Goal: Task Accomplishment & Management: Complete application form

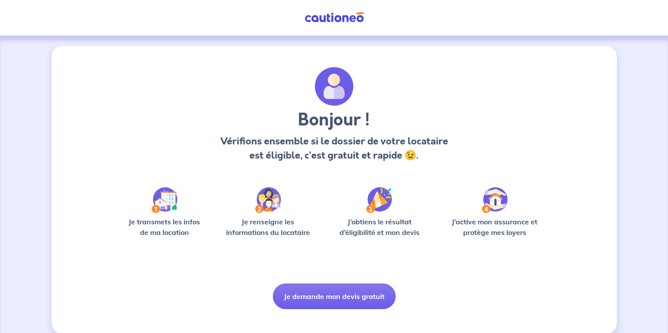
scroll to position [11, 0]
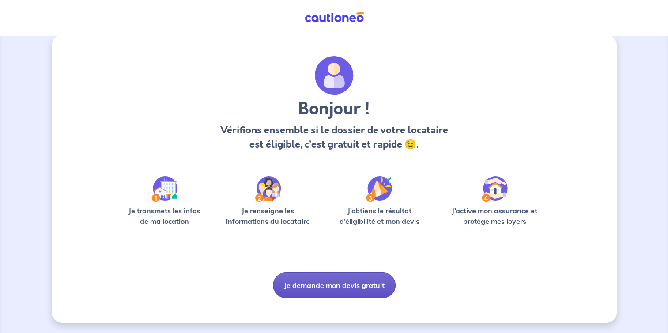
click at [351, 282] on button "Je demande mon devis gratuit" at bounding box center [334, 285] width 123 height 26
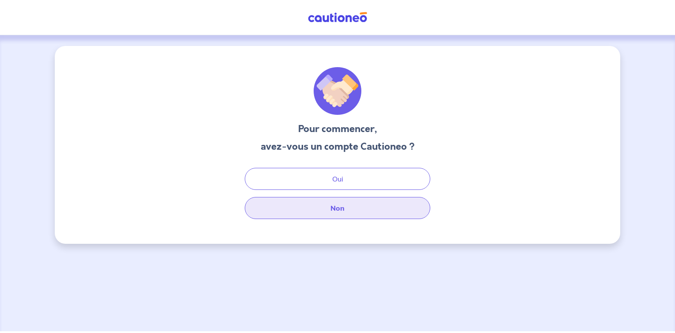
click at [332, 208] on button "Non" at bounding box center [337, 208] width 185 height 22
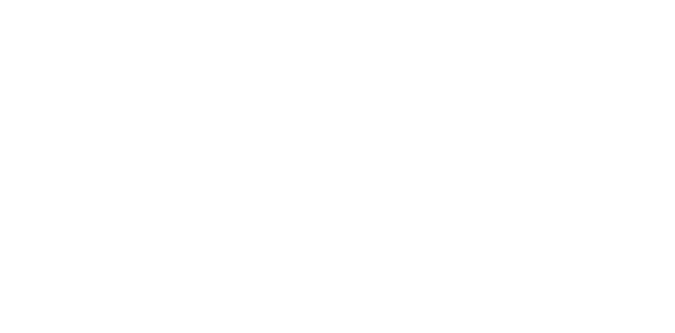
select select "FR"
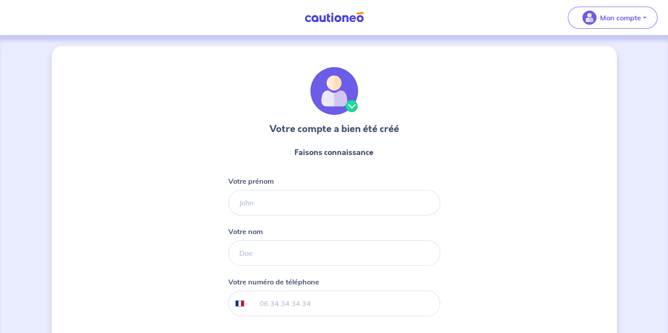
scroll to position [82, 0]
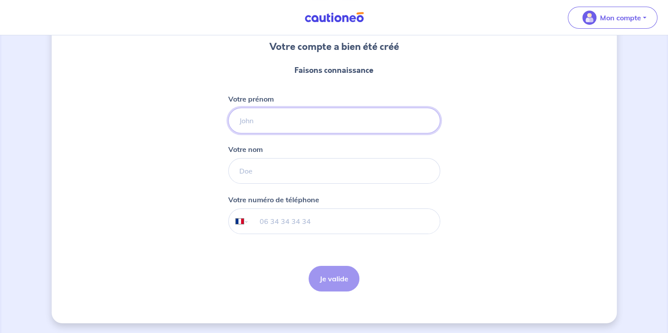
click at [261, 116] on input "Votre prénom" at bounding box center [334, 121] width 212 height 26
type input "[PERSON_NAME]"
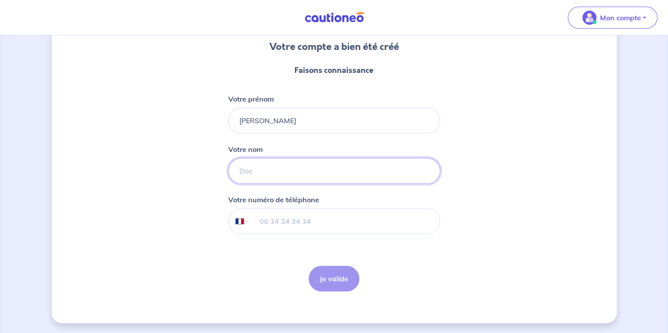
type input "Tossani"
type input "[PHONE_NUMBER]"
click at [330, 283] on button "Je valide" at bounding box center [334, 279] width 51 height 26
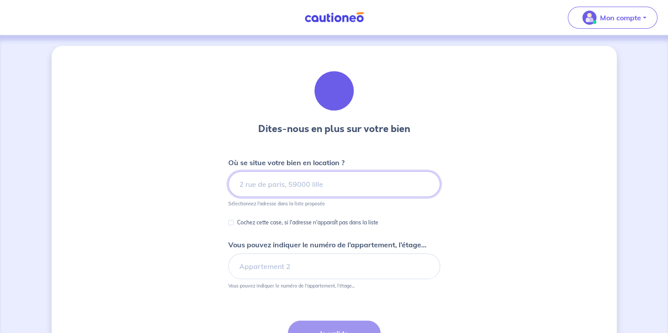
scroll to position [44, 0]
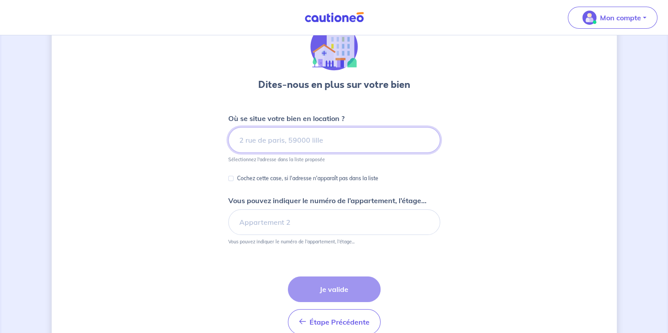
click at [259, 141] on input at bounding box center [334, 140] width 212 height 26
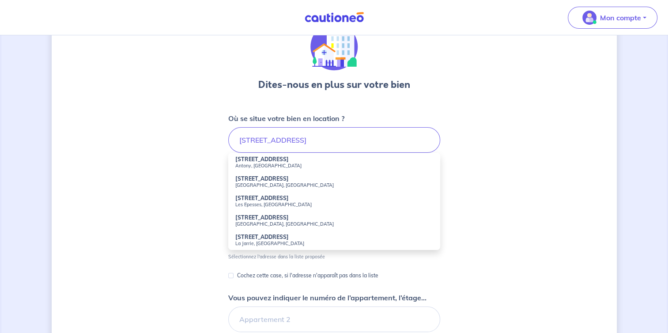
click at [251, 243] on small "La Jarrie, [GEOGRAPHIC_DATA]" at bounding box center [334, 243] width 198 height 6
type input "[STREET_ADDRESS]"
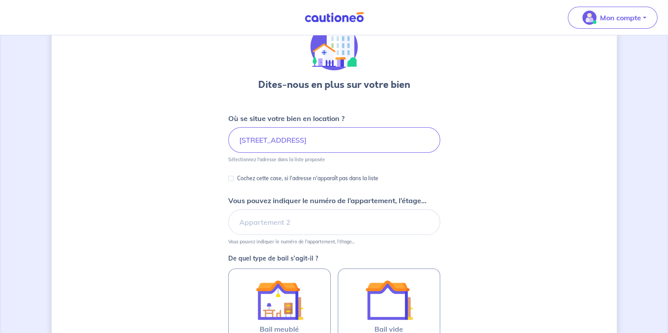
click at [190, 182] on div "Dites-nous en plus sur votre bien Où se situe votre bien en location ? [STREET_…" at bounding box center [334, 233] width 565 height 463
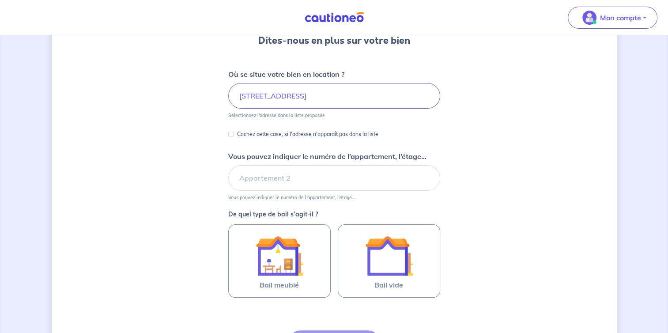
scroll to position [132, 0]
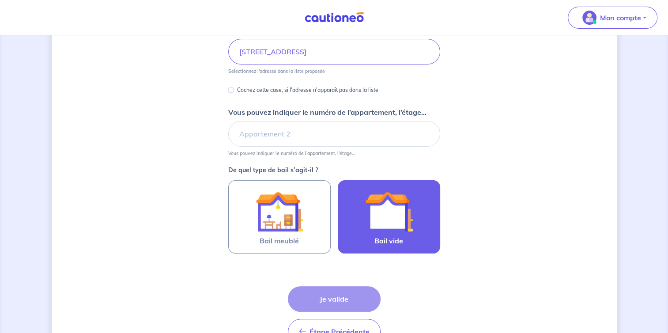
click at [402, 222] on img at bounding box center [389, 212] width 48 height 48
click at [0, 0] on input "Bail vide" at bounding box center [0, 0] width 0 height 0
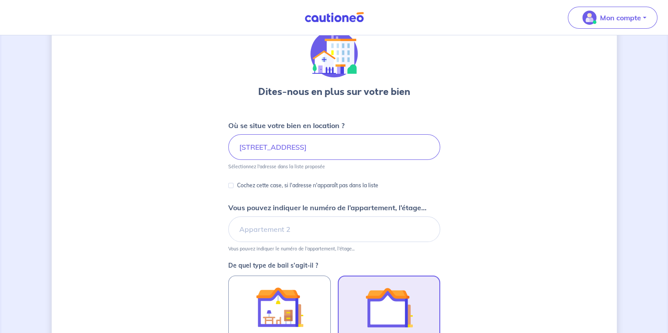
scroll to position [0, 0]
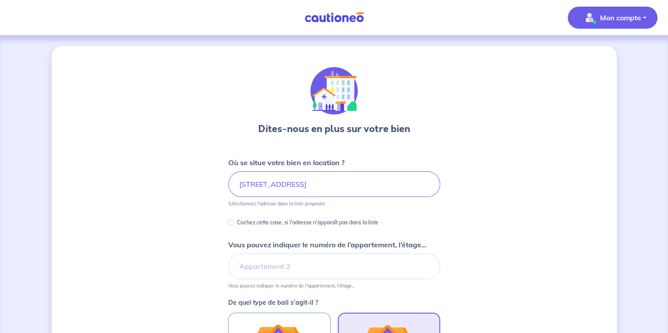
drag, startPoint x: 643, startPoint y: 17, endPoint x: 640, endPoint y: 20, distance: 4.7
click at [643, 17] on button "Mon compte" at bounding box center [613, 18] width 90 height 22
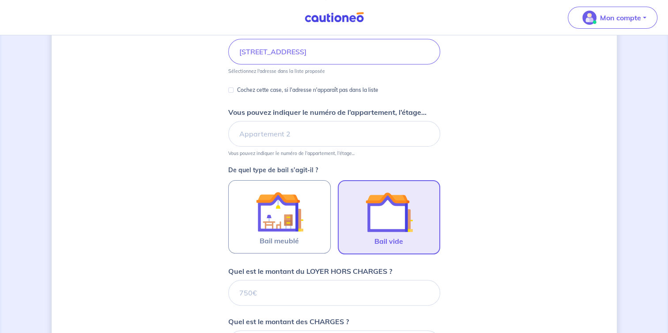
scroll to position [88, 0]
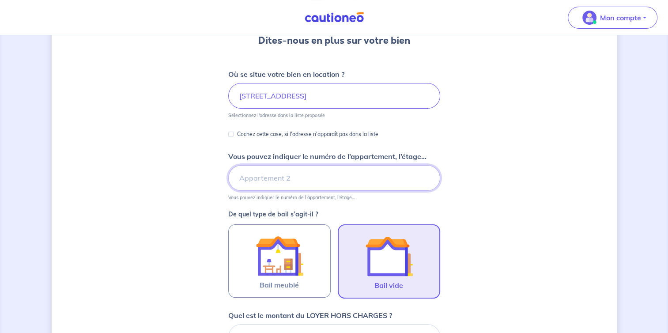
click at [295, 179] on input "Vous pouvez indiquer le numéro de l’appartement, l’étage..." at bounding box center [334, 178] width 212 height 26
type input "RDC Gauche"
click at [543, 176] on div "Dites-nous en plus sur votre bien Où se situe votre bien en location ? [STREET_…" at bounding box center [334, 270] width 565 height 624
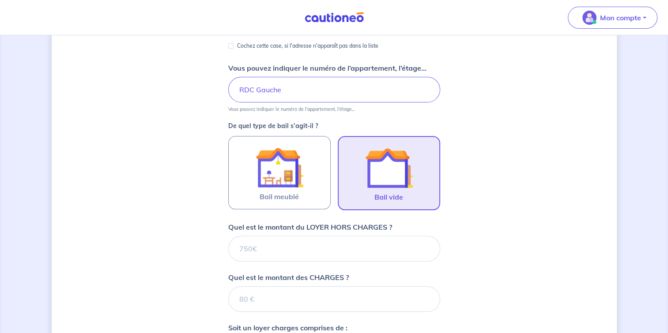
scroll to position [221, 0]
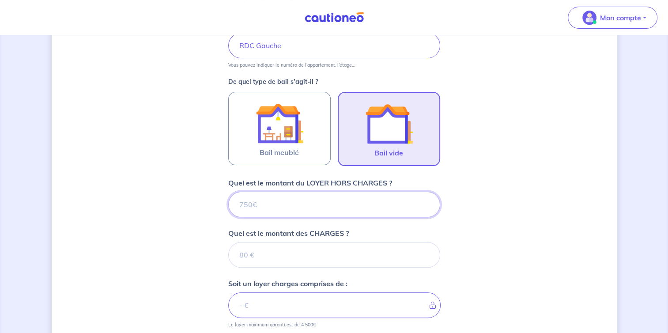
click at [274, 204] on input "Quel est le montant du LOYER HORS CHARGES ?" at bounding box center [334, 205] width 212 height 26
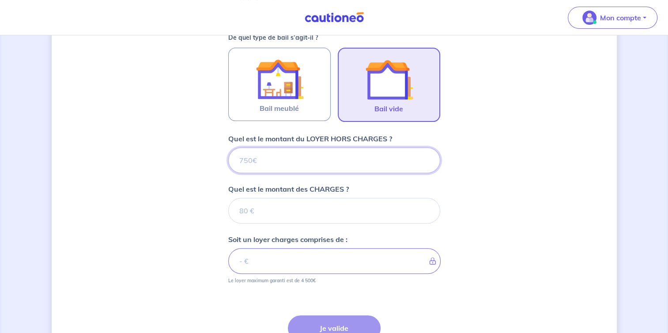
click at [257, 157] on input "Quel est le montant du LOYER HORS CHARGES ?" at bounding box center [334, 160] width 212 height 26
click at [288, 158] on input "Quel est le montant du LOYER HORS CHARGES ?" at bounding box center [334, 160] width 212 height 26
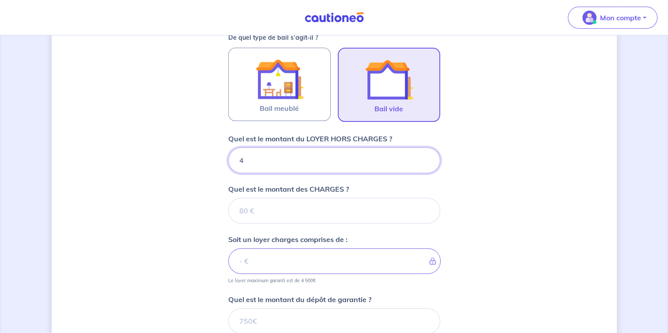
type input "40"
type input "400"
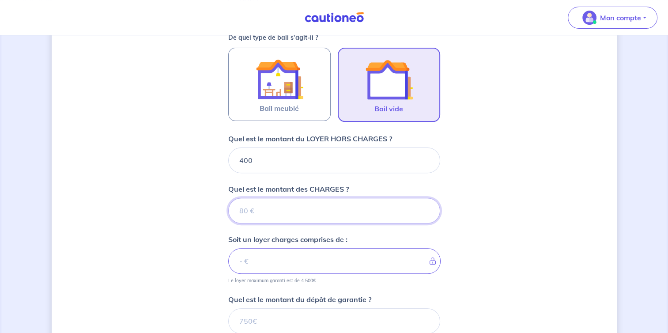
click at [355, 204] on input "Quel est le montant des CHARGES ?" at bounding box center [334, 211] width 212 height 26
type input "20"
type input "420"
type input "20"
click at [478, 165] on div "Dites-nous en plus sur votre bien Où se situe votre bien en location ? [STREET_…" at bounding box center [334, 123] width 565 height 684
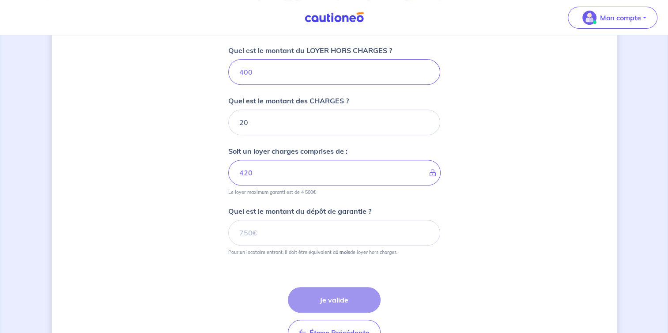
scroll to position [397, 0]
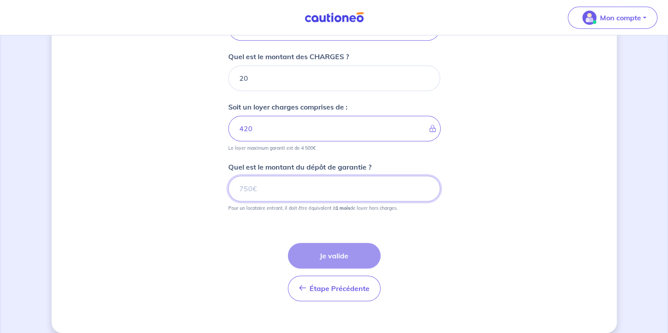
click at [258, 193] on input "Quel est le montant du dépôt de garantie ?" at bounding box center [334, 189] width 212 height 26
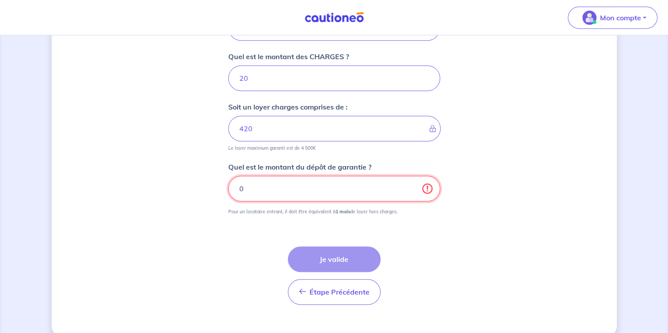
drag, startPoint x: 267, startPoint y: 189, endPoint x: 234, endPoint y: 185, distance: 33.4
click at [234, 184] on input "0" at bounding box center [334, 189] width 212 height 26
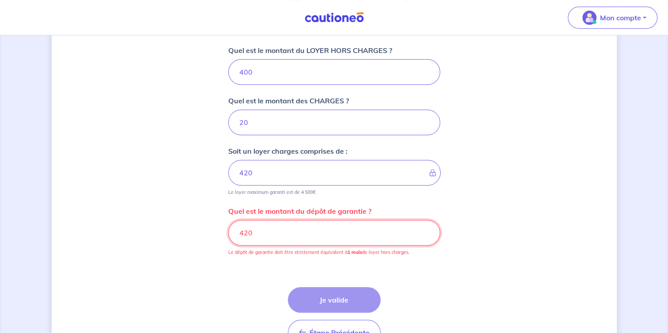
drag, startPoint x: 266, startPoint y: 227, endPoint x: 245, endPoint y: 231, distance: 21.6
click at [245, 231] on input "420" at bounding box center [334, 233] width 212 height 26
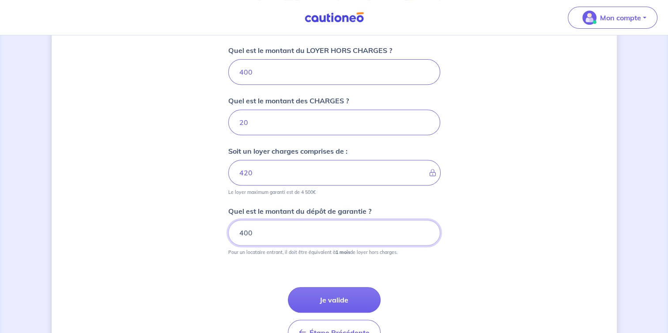
type input "400"
click at [498, 264] on div "Dites-nous en plus sur votre bien Où se situe votre bien en location ? [STREET_…" at bounding box center [334, 35] width 565 height 684
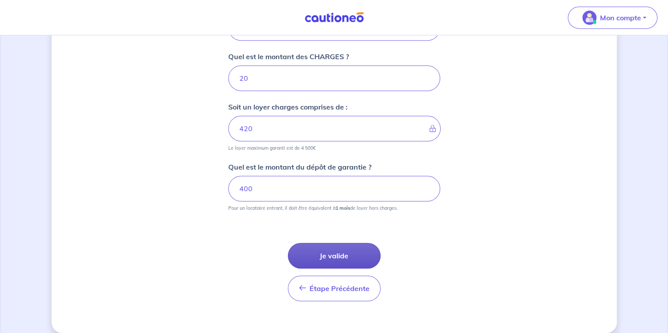
click at [343, 253] on button "Je valide" at bounding box center [334, 256] width 93 height 26
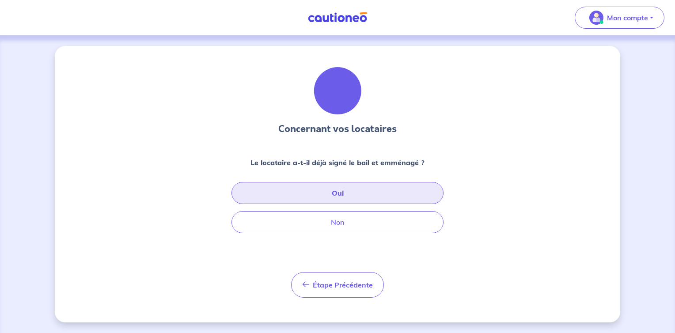
click at [351, 190] on button "Oui" at bounding box center [337, 193] width 212 height 22
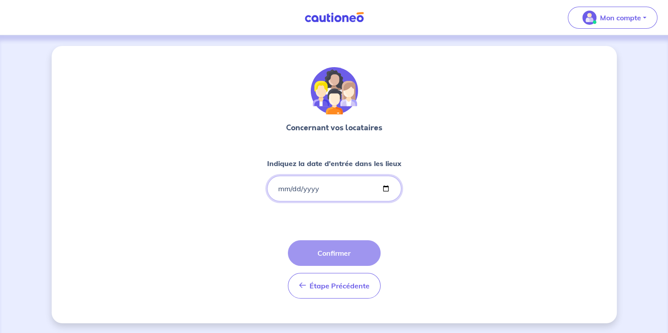
click at [319, 189] on input "Indiquez la date d'entrée dans les lieux" at bounding box center [334, 189] width 134 height 26
click at [335, 186] on input "Indiquez la date d'entrée dans les lieux" at bounding box center [334, 189] width 134 height 26
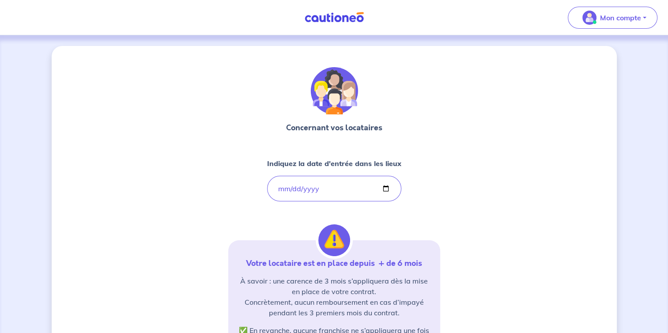
click at [466, 211] on div "Concernant vos locataires Indiquez la date d'entrée dans les lieux [DATE] Votre…" at bounding box center [334, 269] width 565 height 447
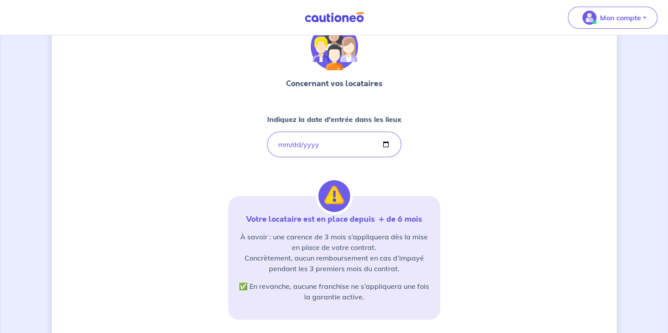
scroll to position [88, 0]
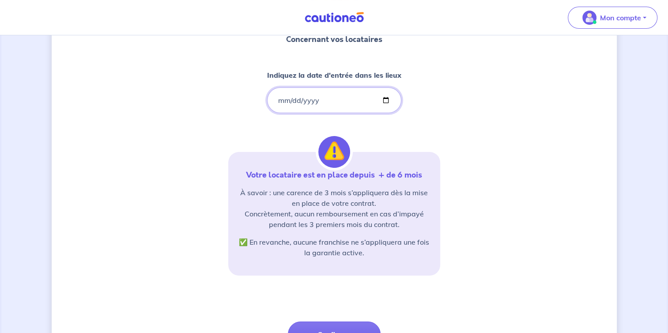
click at [331, 103] on input "[DATE]" at bounding box center [334, 100] width 134 height 26
drag, startPoint x: 323, startPoint y: 100, endPoint x: 318, endPoint y: 99, distance: 5.4
click at [323, 99] on input "[DATE]" at bounding box center [334, 100] width 134 height 26
click at [316, 98] on input "[DATE]" at bounding box center [334, 100] width 134 height 26
click at [434, 129] on div "Concernant vos locataires Indiquez la date d'entrée dans les lieux [DATE] Votre…" at bounding box center [334, 179] width 212 height 401
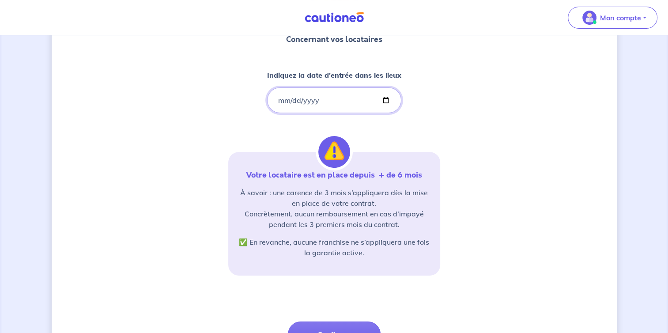
click at [313, 101] on input "[DATE]" at bounding box center [334, 100] width 134 height 26
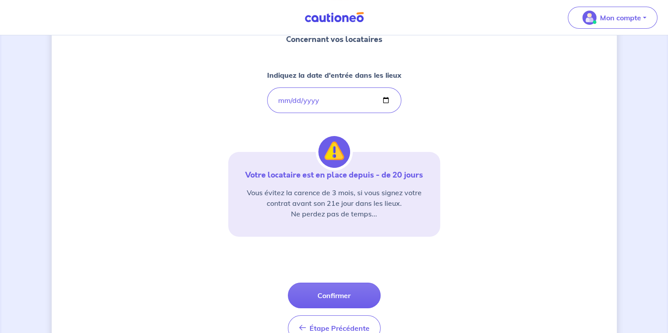
click at [434, 132] on div "Concernant vos locataires Indiquez la date d'entrée dans les lieux [DATE] Votre…" at bounding box center [334, 160] width 212 height 362
click at [294, 99] on input "[DATE]" at bounding box center [334, 100] width 134 height 26
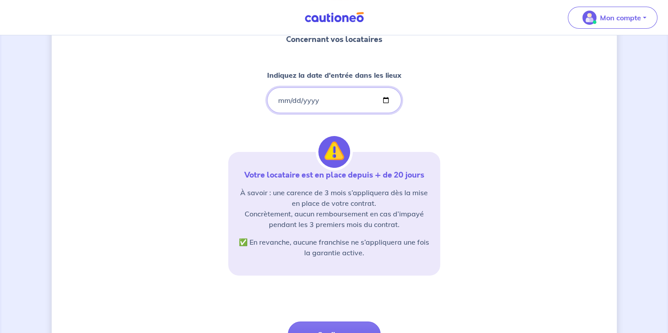
click at [309, 100] on input "[DATE]" at bounding box center [334, 100] width 134 height 26
click at [291, 99] on input "[DATE]" at bounding box center [334, 100] width 134 height 26
type input "[DATE]"
click at [446, 124] on div "Concernant vos locataires Indiquez la date d'entrée dans les lieux [DATE] Votre…" at bounding box center [334, 181] width 565 height 447
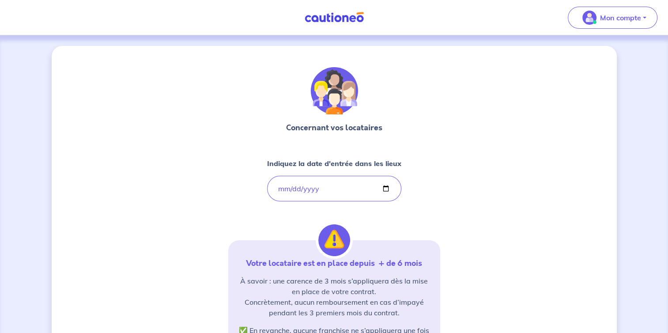
scroll to position [170, 0]
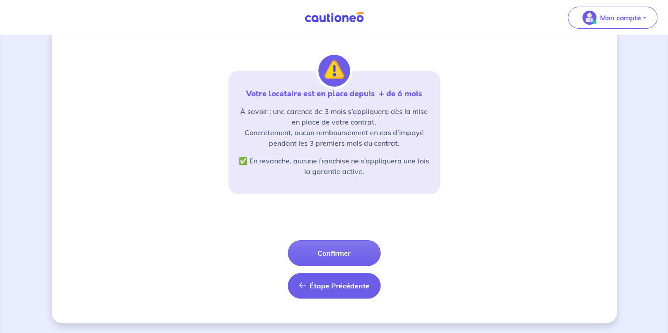
click at [342, 285] on span "Étape Précédente" at bounding box center [339, 285] width 60 height 9
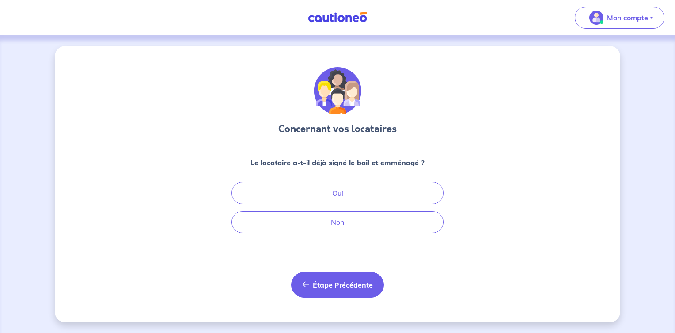
click at [326, 283] on span "Étape Précédente" at bounding box center [343, 284] width 60 height 9
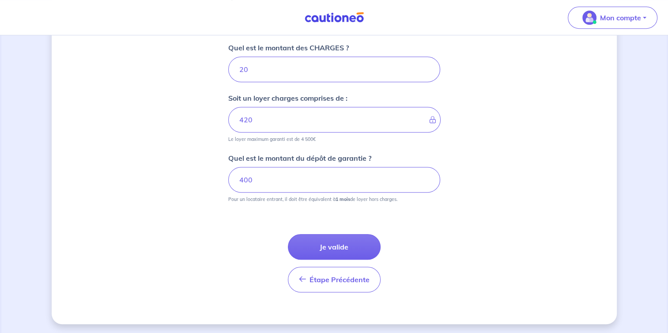
scroll to position [362, 0]
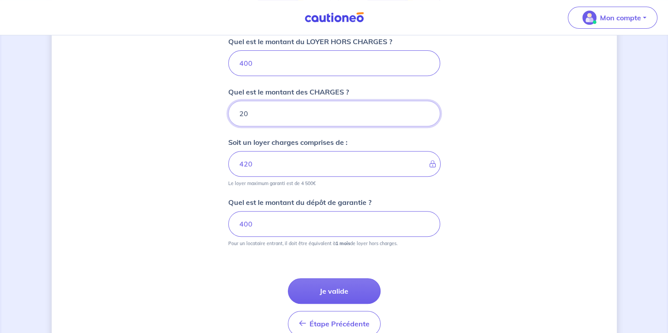
drag, startPoint x: 262, startPoint y: 118, endPoint x: 240, endPoint y: 112, distance: 22.9
click at [240, 112] on input "20" at bounding box center [334, 114] width 212 height 26
type input "0"
type input "400"
type input "0"
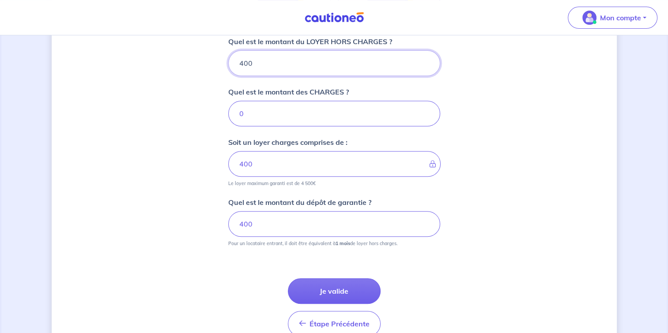
drag, startPoint x: 259, startPoint y: 66, endPoint x: 242, endPoint y: 65, distance: 16.4
click at [242, 65] on input "400" at bounding box center [334, 63] width 212 height 26
type input "430"
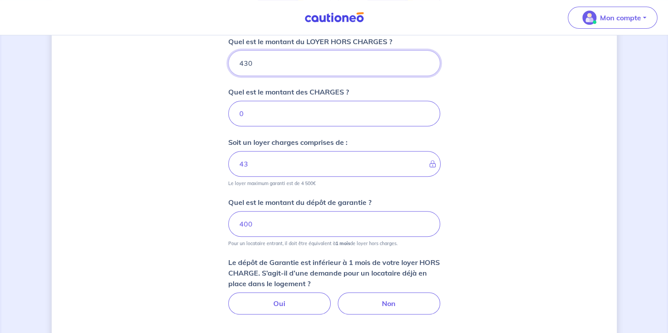
type input "430"
drag, startPoint x: 261, startPoint y: 218, endPoint x: 245, endPoint y: 220, distance: 16.0
click at [245, 220] on input "400" at bounding box center [334, 224] width 212 height 26
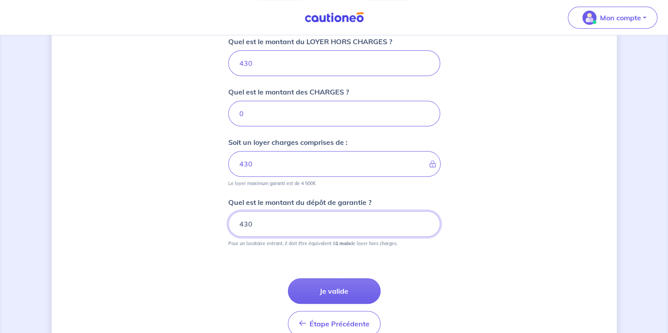
type input "430"
click at [212, 234] on div "Dites-nous en plus sur votre bien Où se situe votre bien en location ? [STREET_…" at bounding box center [334, 26] width 565 height 684
click at [336, 285] on button "Je valide" at bounding box center [334, 291] width 93 height 26
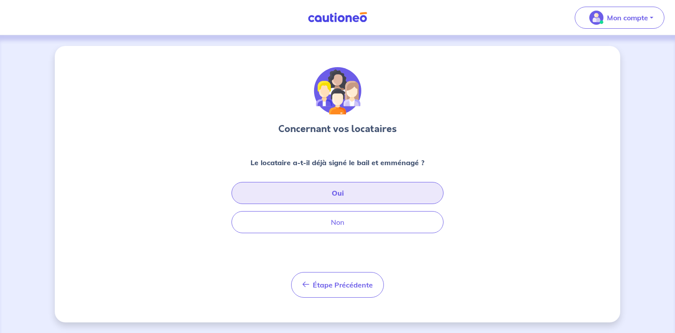
click at [345, 196] on button "Oui" at bounding box center [337, 193] width 212 height 22
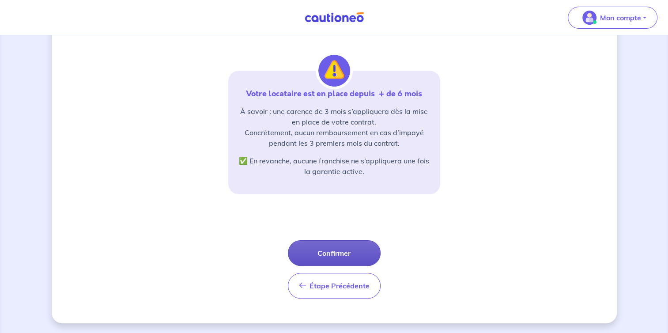
click at [341, 253] on button "Confirmer" at bounding box center [334, 253] width 93 height 26
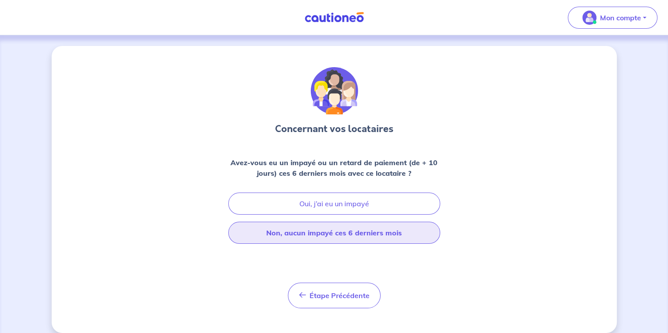
click at [339, 236] on button "Non, aucun impayé ces 6 derniers mois" at bounding box center [334, 233] width 212 height 22
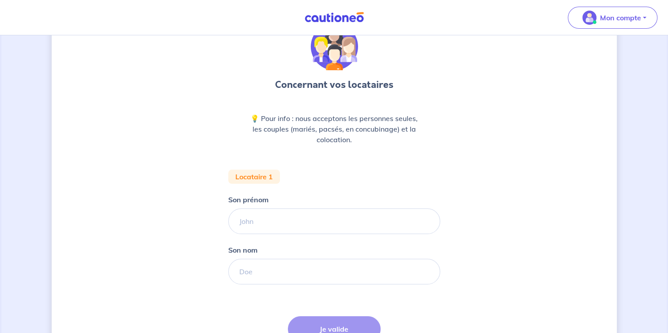
scroll to position [88, 0]
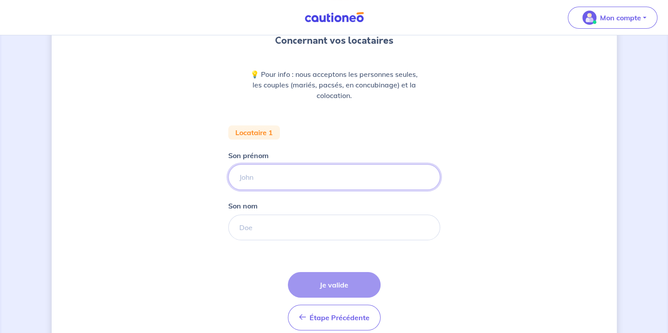
click at [281, 172] on input "Son prénom" at bounding box center [334, 177] width 212 height 26
type input "[PERSON_NAME]"
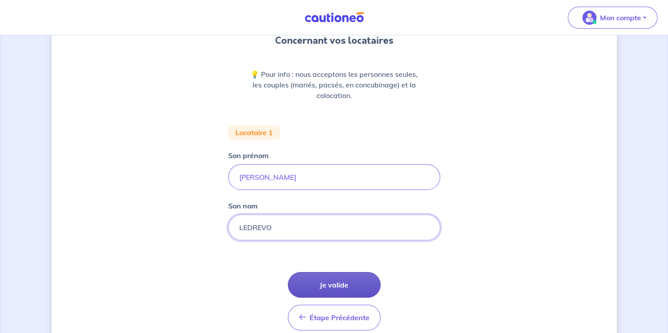
type input "LEDREVO"
click at [340, 282] on button "Je valide" at bounding box center [334, 285] width 93 height 26
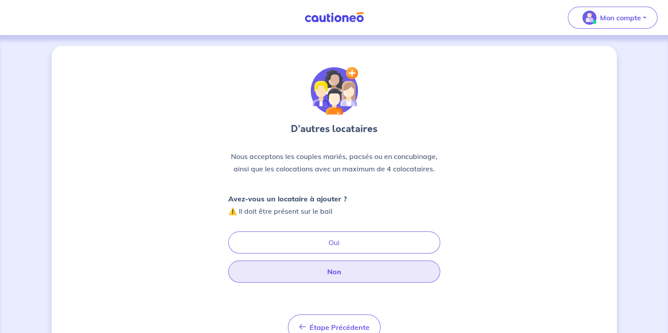
click at [341, 272] on button "Non" at bounding box center [334, 271] width 212 height 22
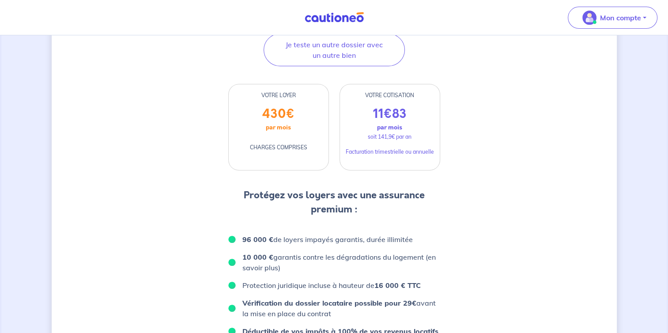
scroll to position [29, 0]
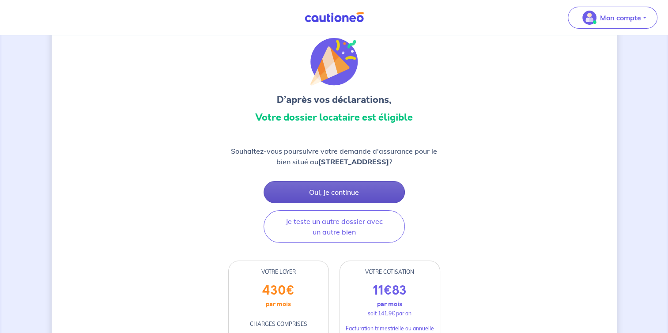
click at [329, 186] on button "Oui, je continue" at bounding box center [334, 192] width 141 height 22
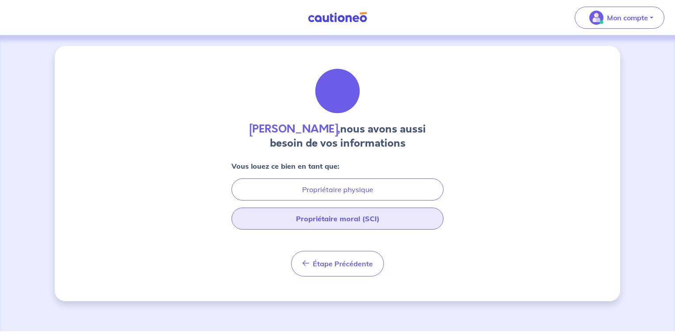
click at [339, 219] on button "Propriétaire moral (SCI)" at bounding box center [337, 219] width 212 height 22
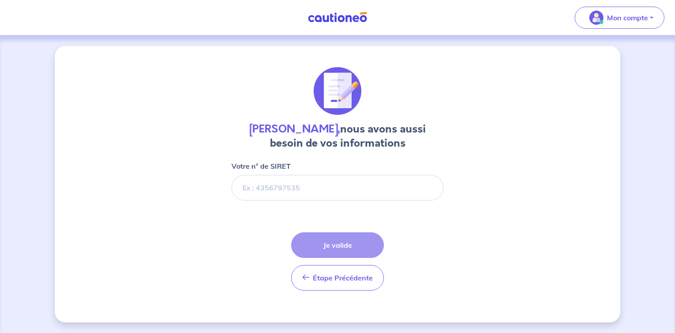
click at [337, 17] on img at bounding box center [337, 17] width 66 height 11
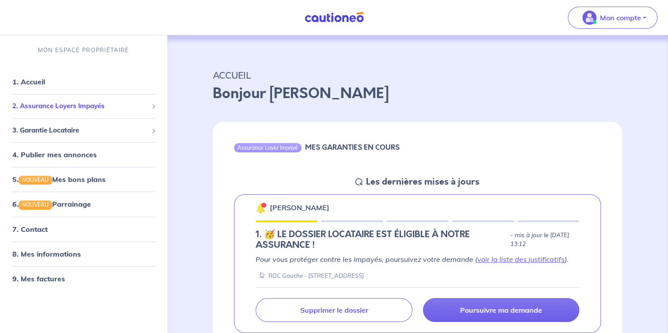
click at [55, 107] on span "2. Assurance Loyers Impayés" at bounding box center [80, 106] width 136 height 10
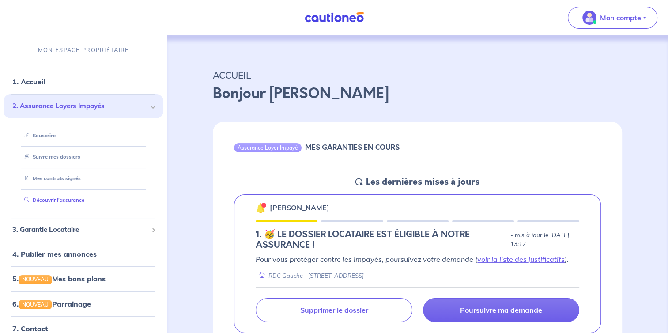
click at [68, 202] on link "Découvrir l'assurance" at bounding box center [53, 200] width 64 height 6
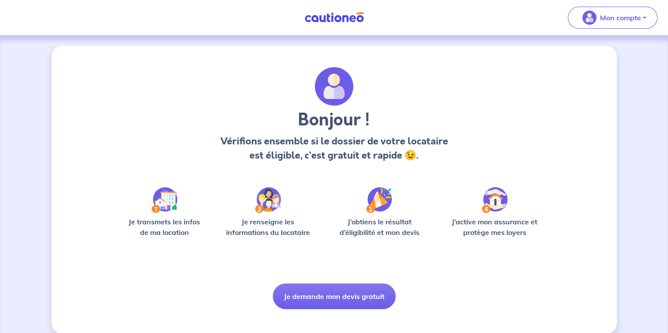
scroll to position [11, 0]
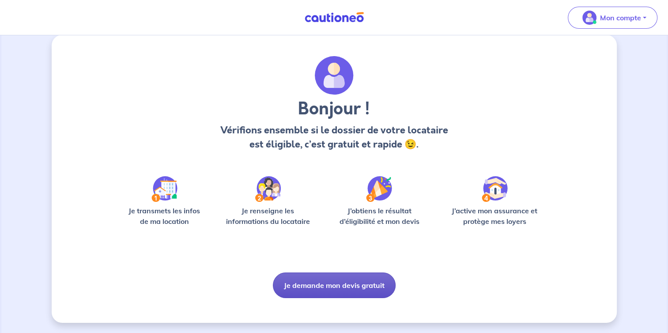
click at [344, 289] on button "Je demande mon devis gratuit" at bounding box center [334, 285] width 123 height 26
